Goal: Transaction & Acquisition: Book appointment/travel/reservation

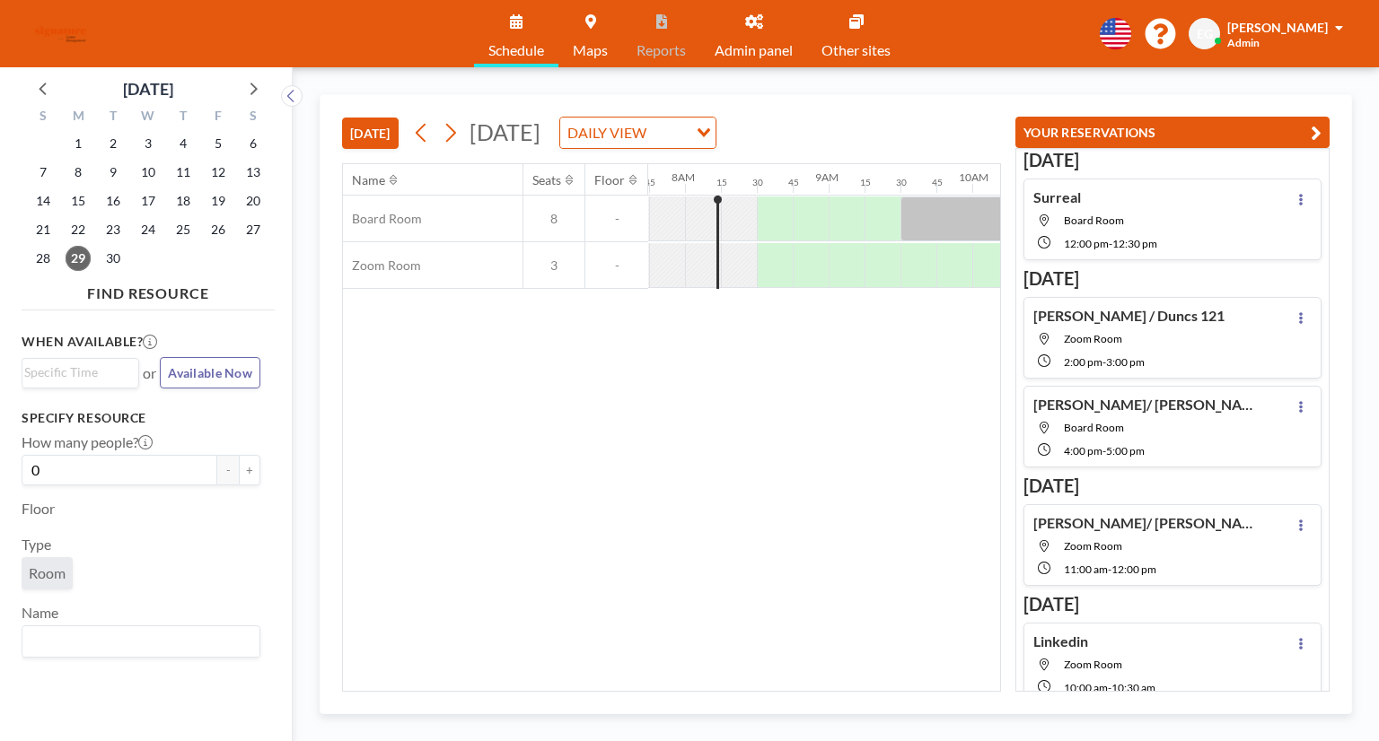
scroll to position [0, 1113]
click at [455, 137] on icon at bounding box center [450, 132] width 17 height 27
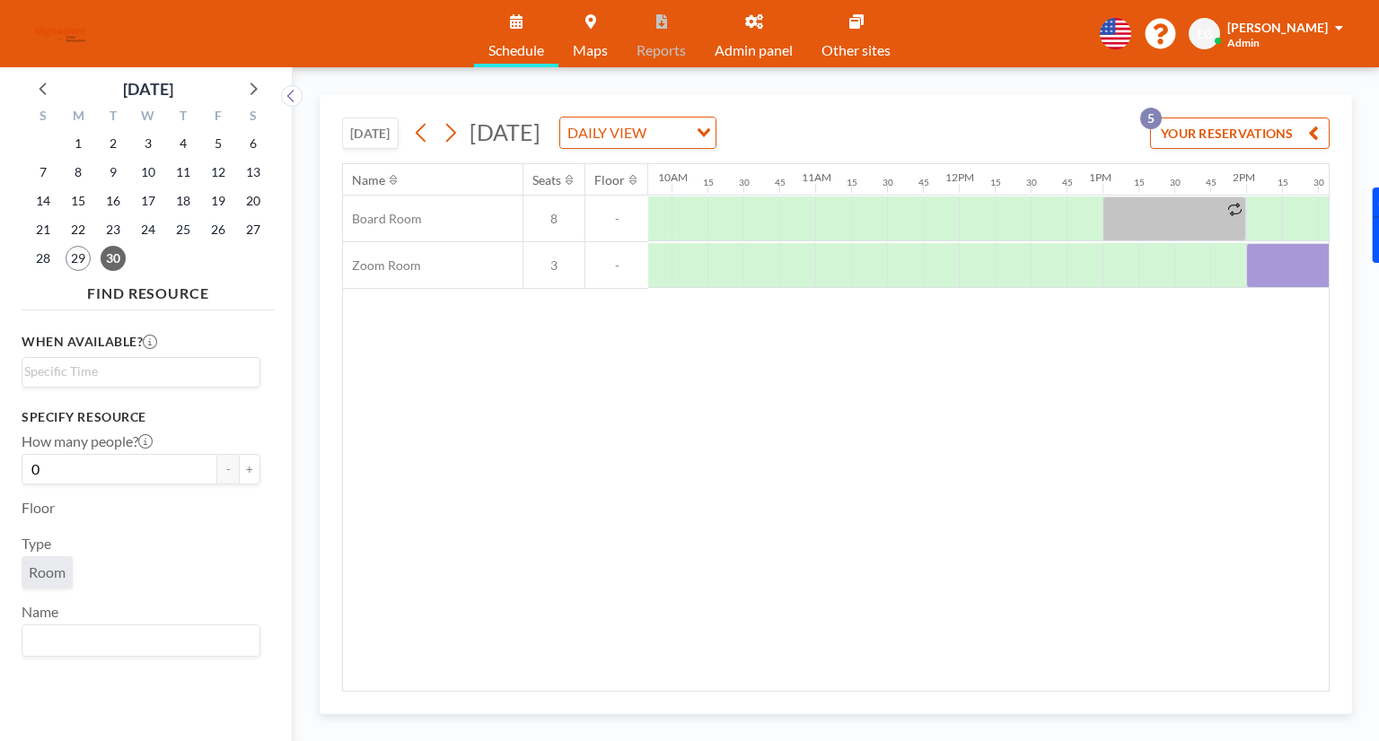
scroll to position [0, 1411]
click at [758, 215] on div at bounding box center [763, 219] width 36 height 45
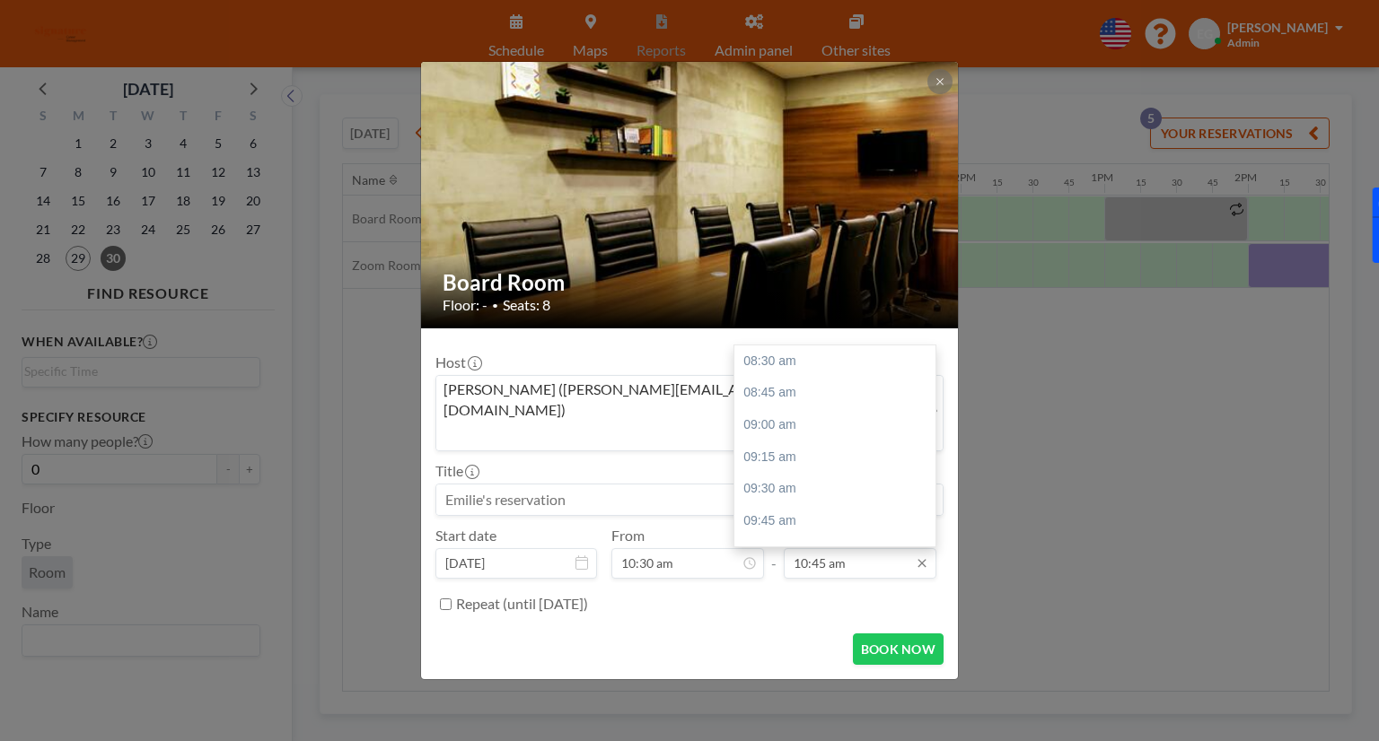
scroll to position [287, 0]
click at [799, 505] on div "12:00 pm" at bounding box center [839, 521] width 210 height 32
type input "12:00 pm"
click at [586, 485] on input at bounding box center [689, 500] width 506 height 31
type input "L"
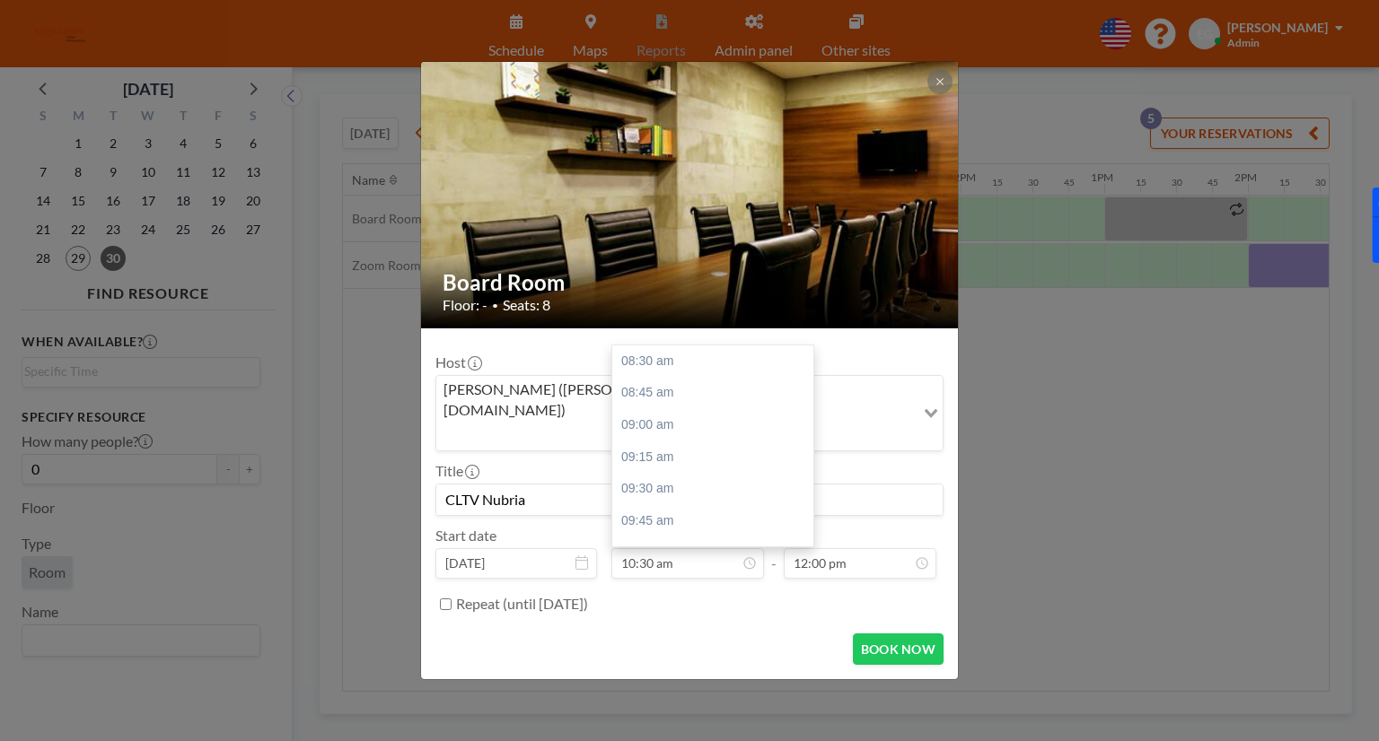
scroll to position [255, 0]
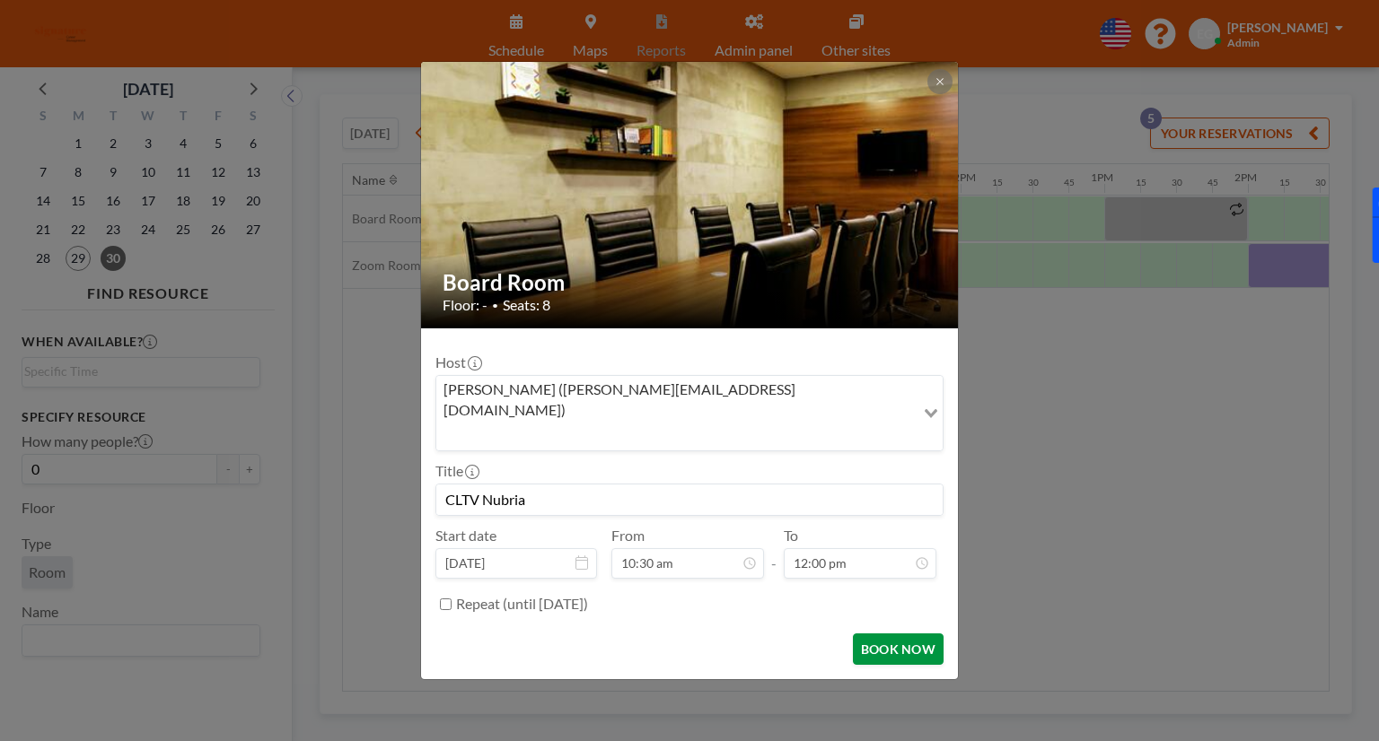
type input "CLTV Nubria"
click at [903, 634] on button "BOOK NOW" at bounding box center [898, 649] width 91 height 31
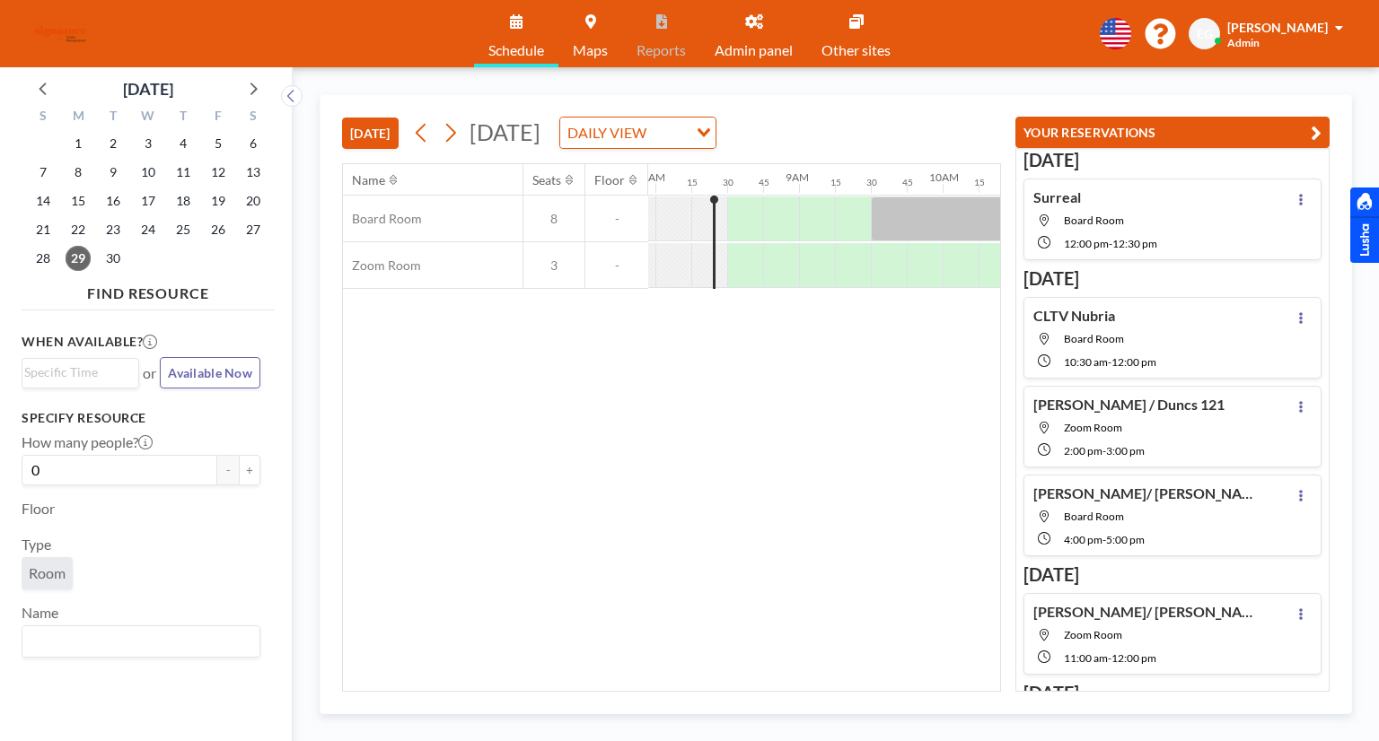
scroll to position [0, 1149]
click at [451, 134] on icon at bounding box center [450, 132] width 17 height 27
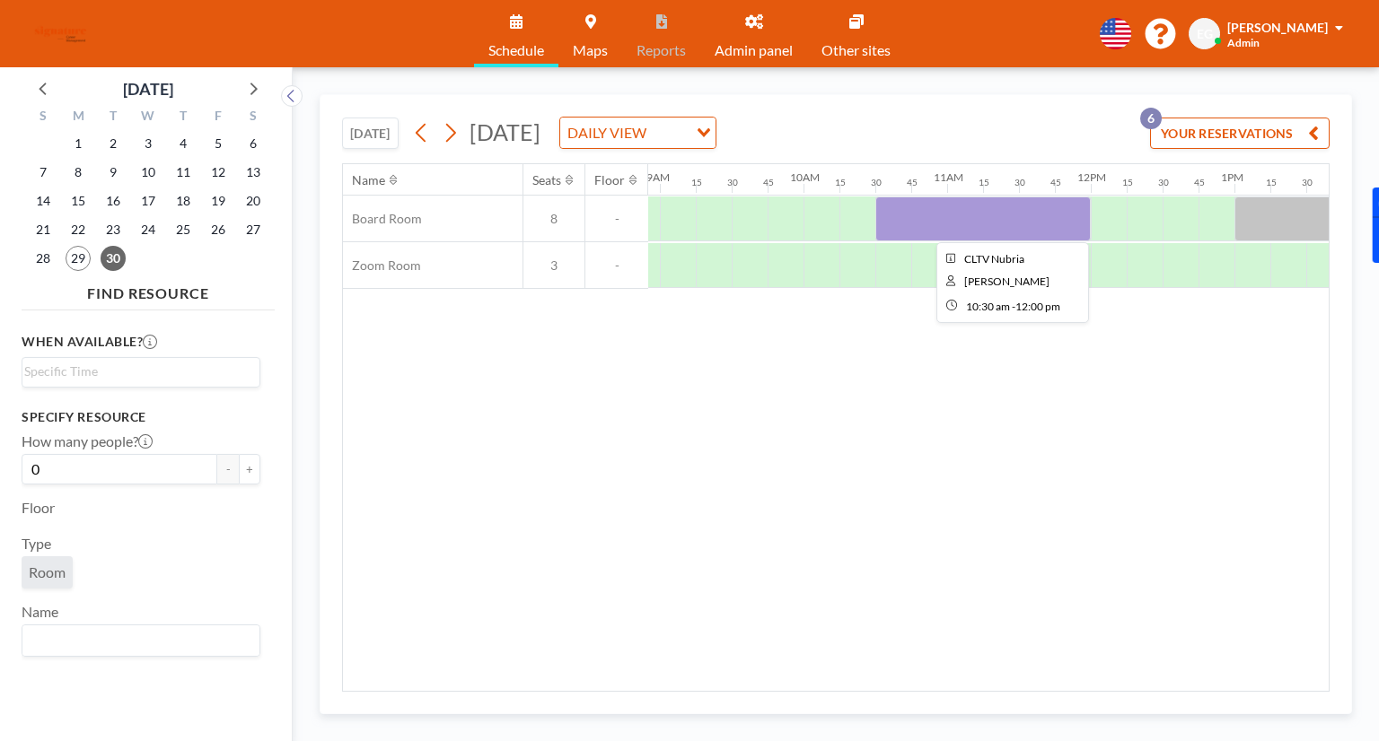
scroll to position [0, 1282]
click at [948, 213] on div at bounding box center [981, 219] width 215 height 45
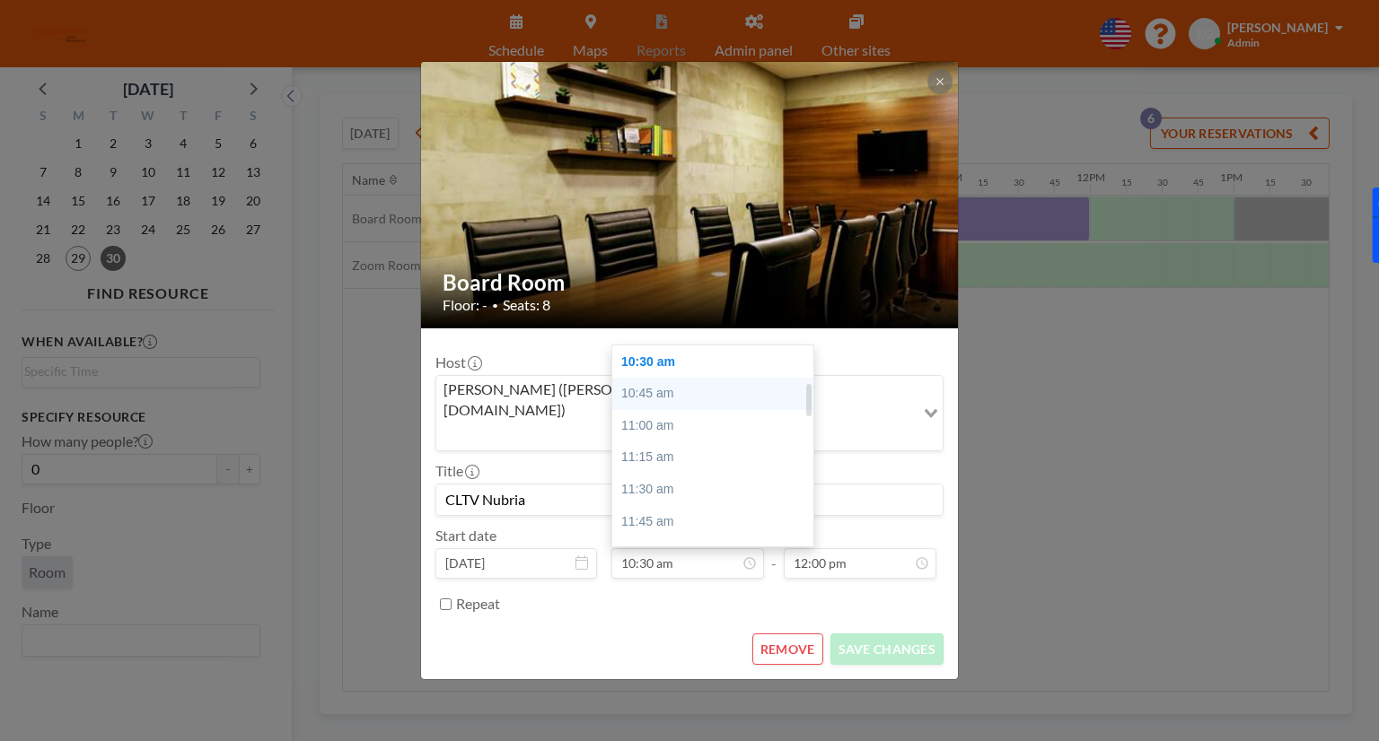
scroll to position [165, 0]
click at [664, 372] on div "10:00 am" at bounding box center [717, 388] width 210 height 32
type input "10:00 am"
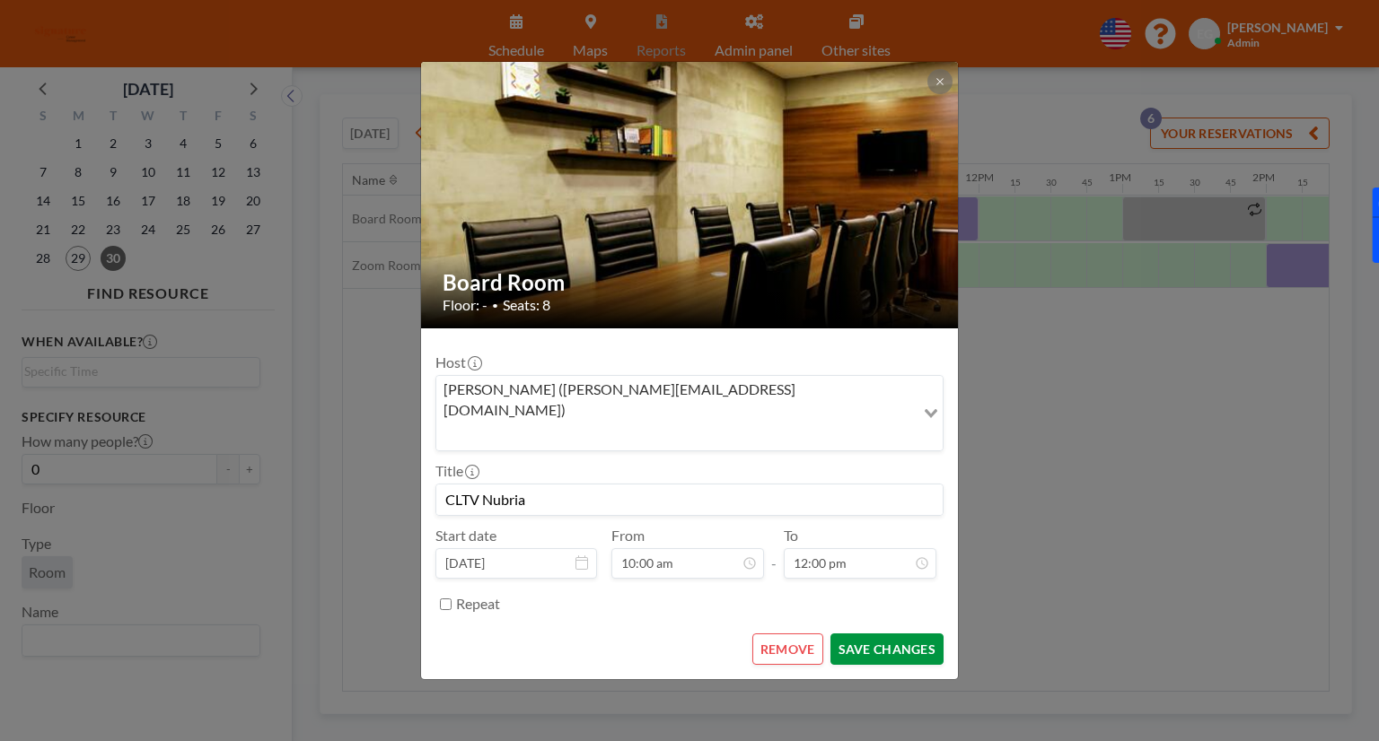
scroll to position [0, 1400]
click at [873, 634] on button "SAVE CHANGES" at bounding box center [886, 649] width 113 height 31
